Goal: Transaction & Acquisition: Purchase product/service

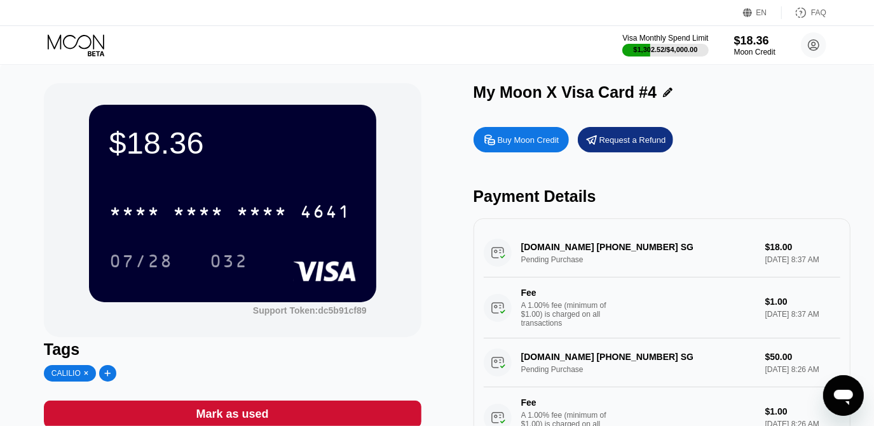
click at [517, 135] on div "Buy Moon Credit" at bounding box center [521, 139] width 95 height 25
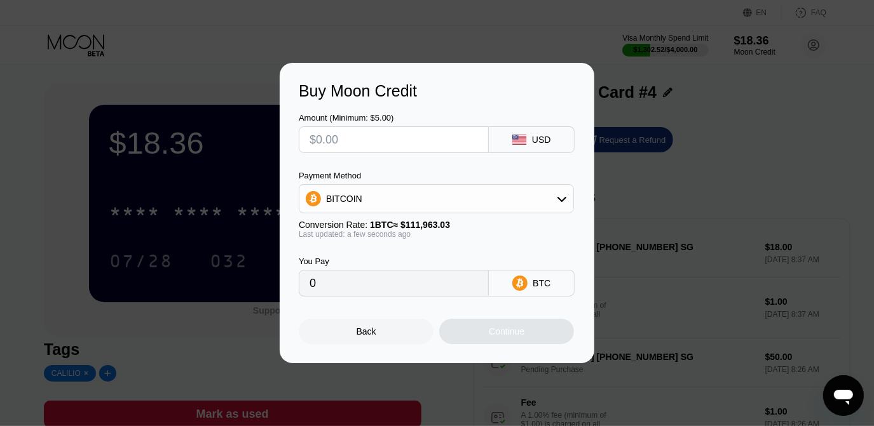
click at [453, 143] on input "text" at bounding box center [394, 139] width 168 height 25
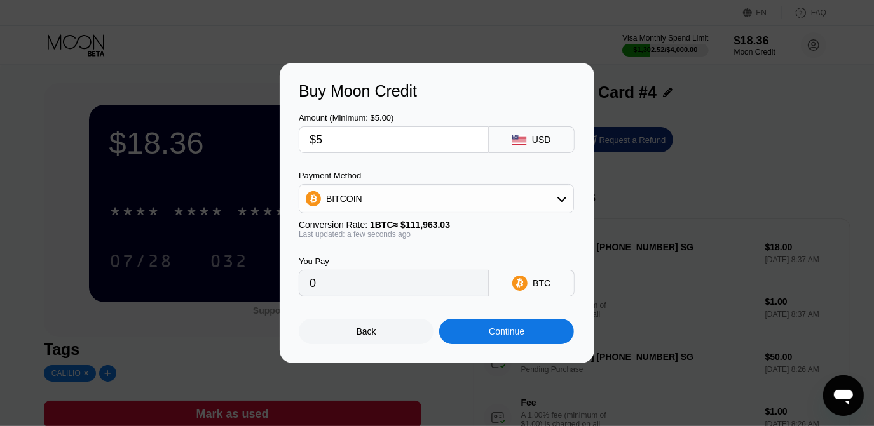
type input "$55"
type input "0.00049124"
type input "$55"
click at [445, 205] on div "BITCOIN" at bounding box center [436, 198] width 274 height 25
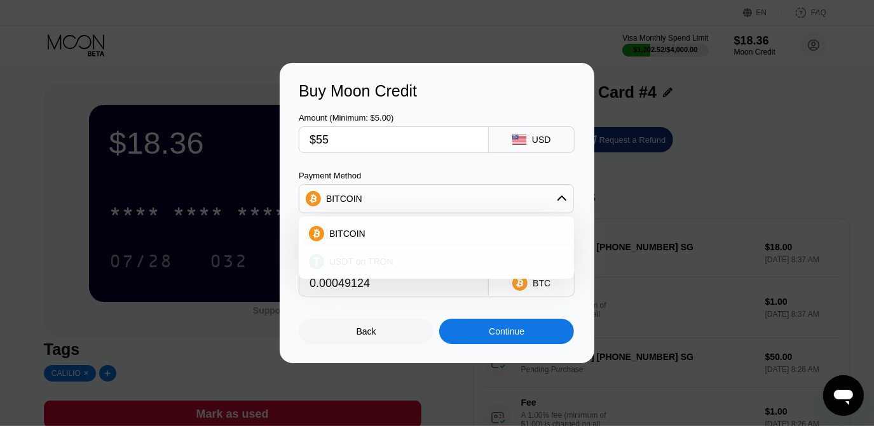
click at [437, 263] on div "USDT on TRON" at bounding box center [444, 262] width 240 height 10
type input "55.56"
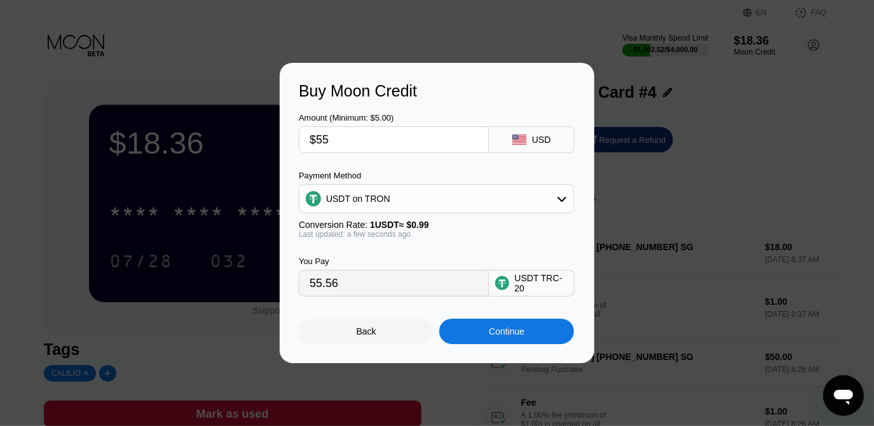
click at [477, 335] on div "Continue" at bounding box center [506, 331] width 135 height 25
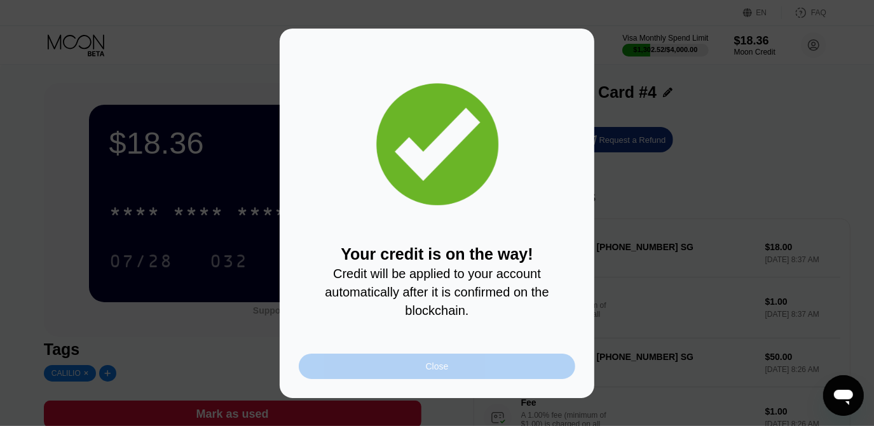
click at [437, 372] on div "Close" at bounding box center [437, 367] width 23 height 10
